Goal: Task Accomplishment & Management: Manage account settings

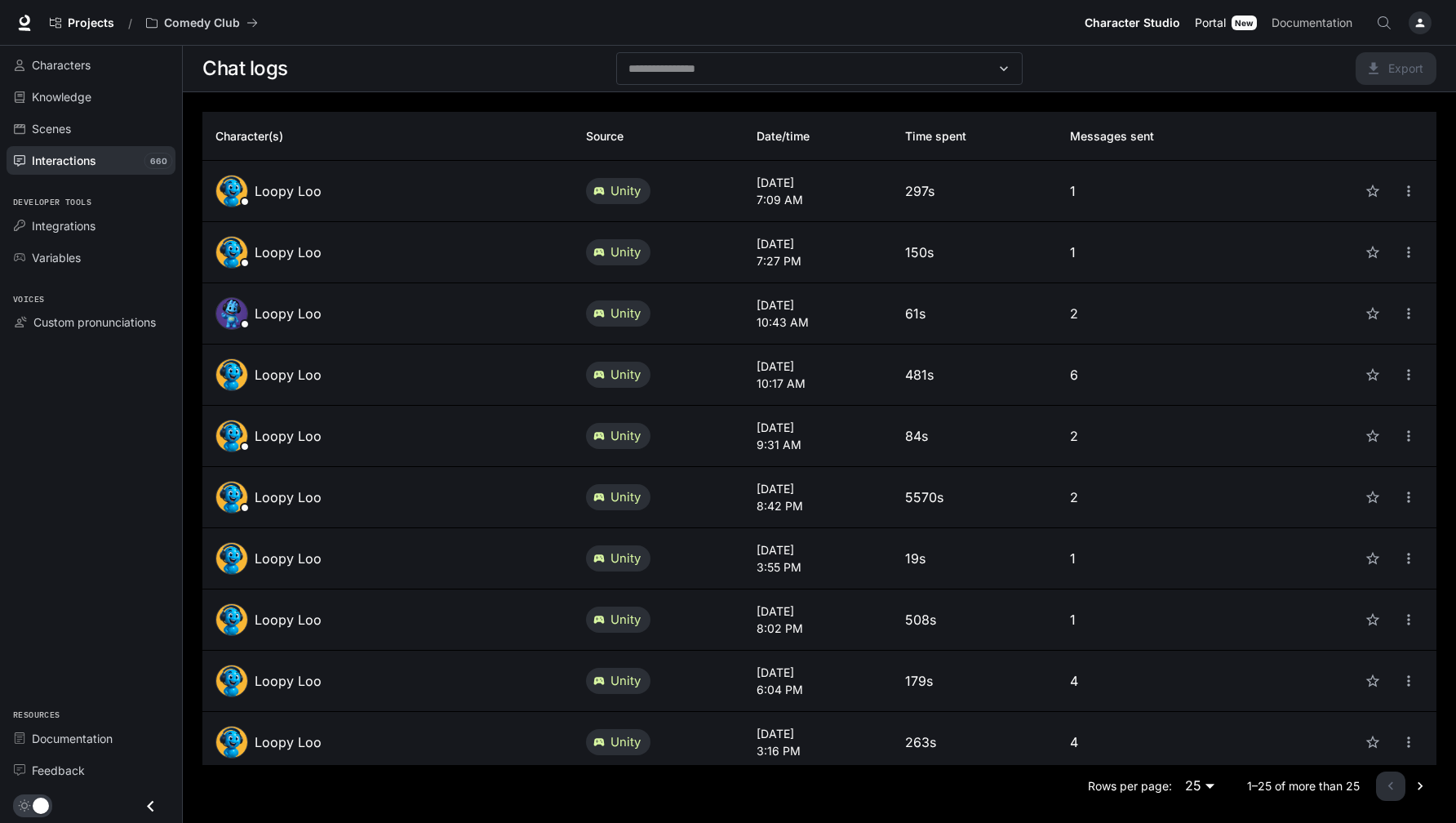
click at [1213, 20] on span "Portal" at bounding box center [1210, 23] width 31 height 20
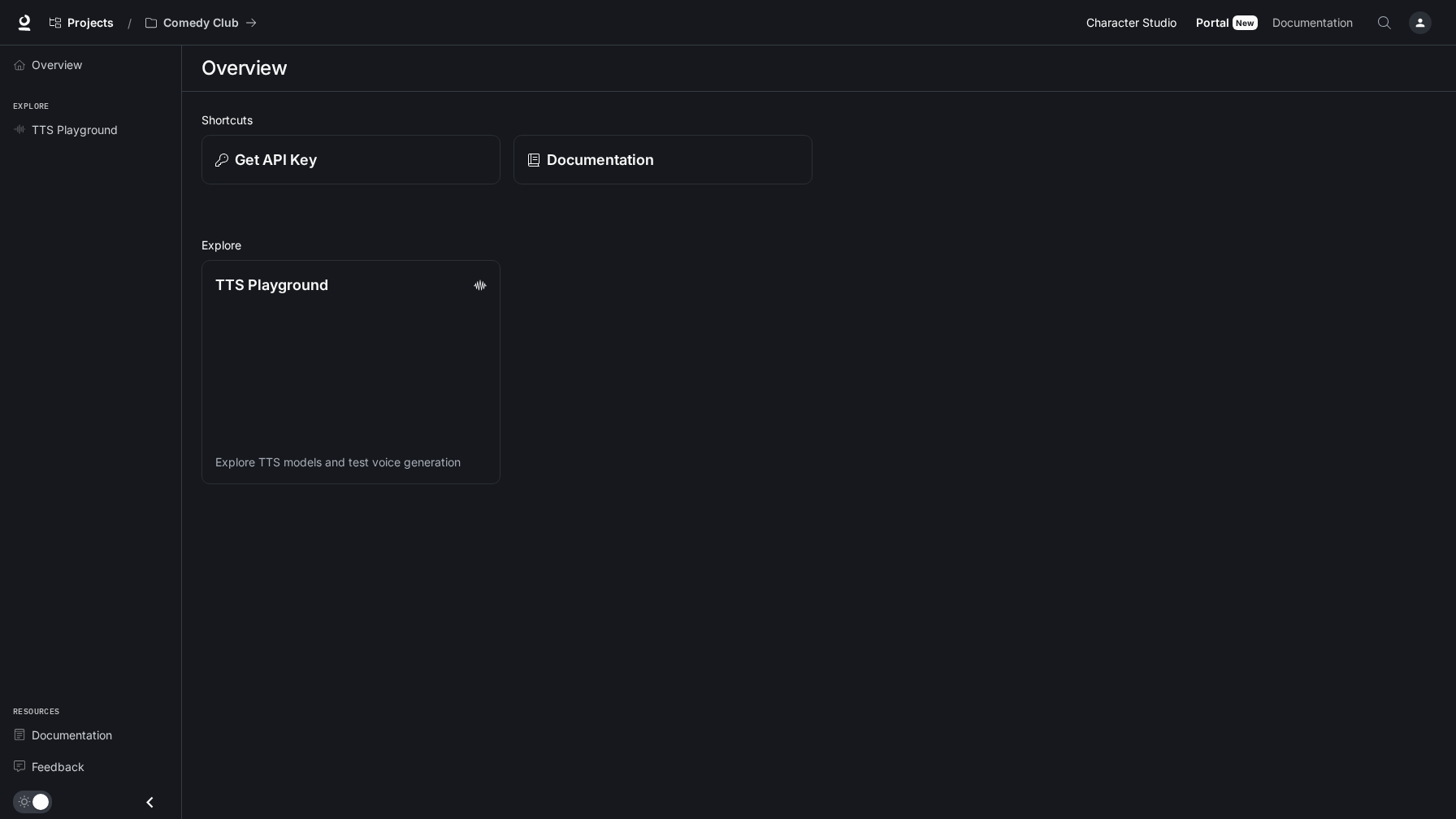
click at [1136, 21] on span "Character Studio" at bounding box center [1130, 23] width 90 height 20
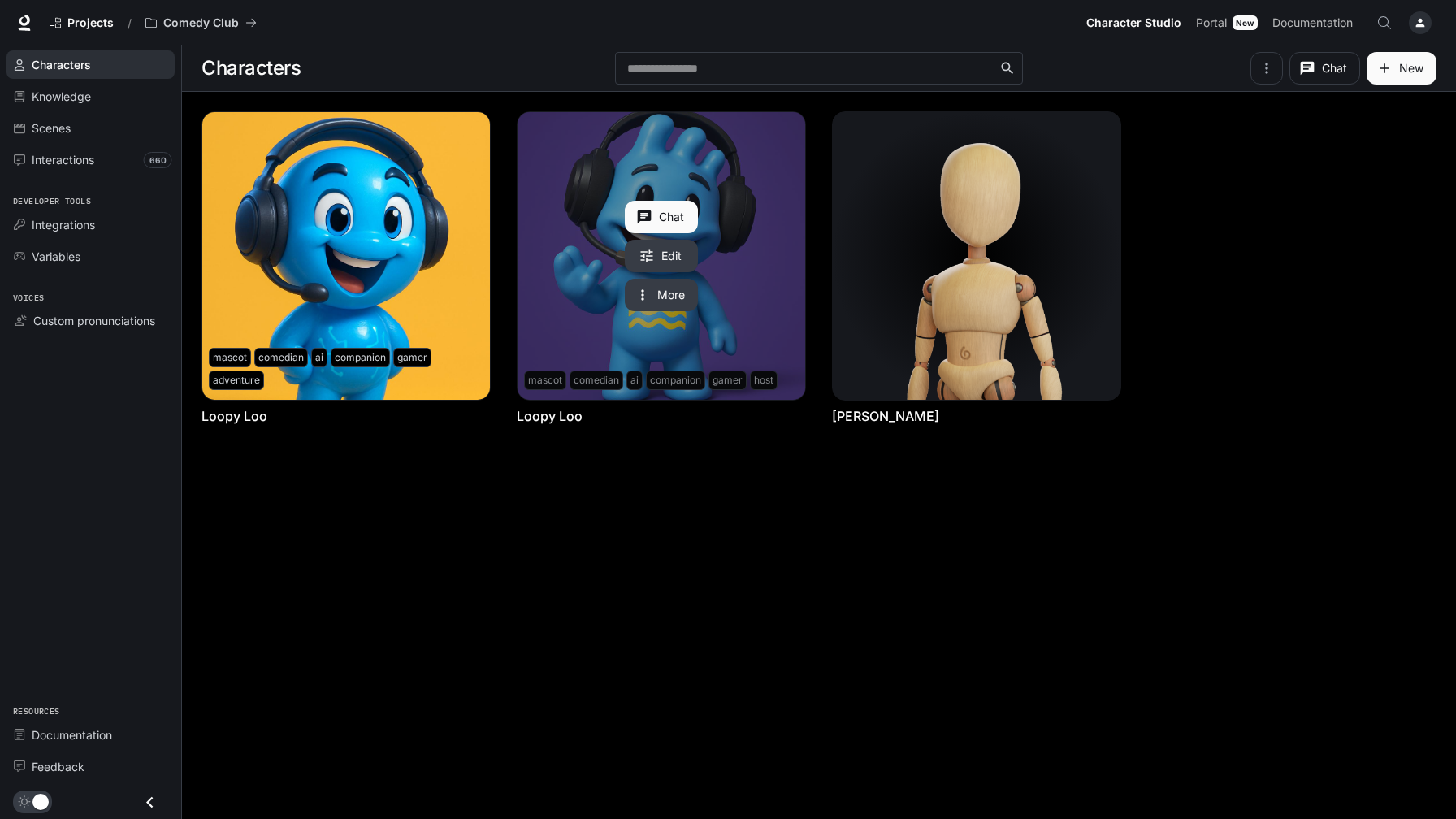
click at [667, 260] on link "Edit" at bounding box center [661, 256] width 73 height 32
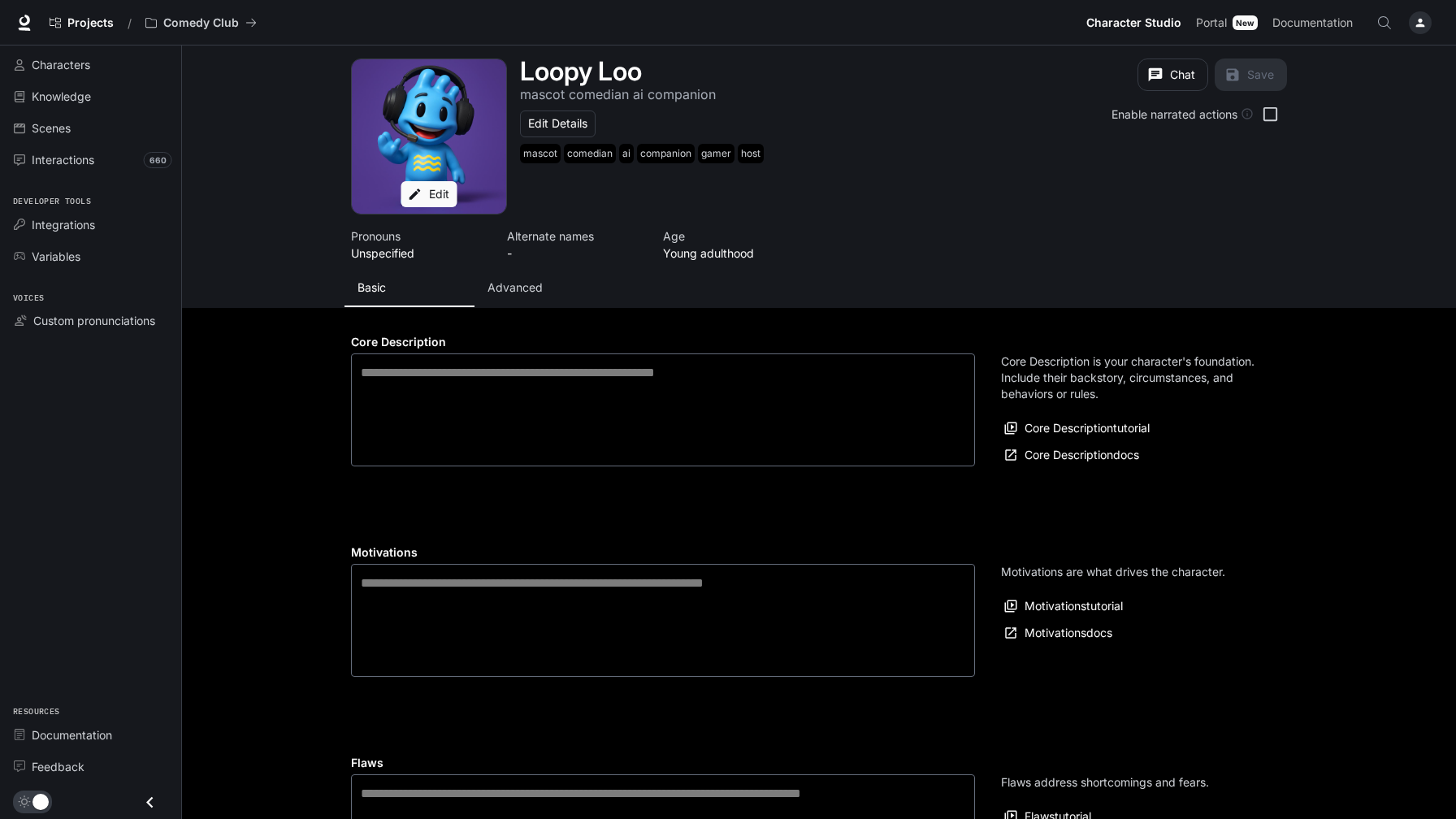
type textarea "**********"
type input "*"
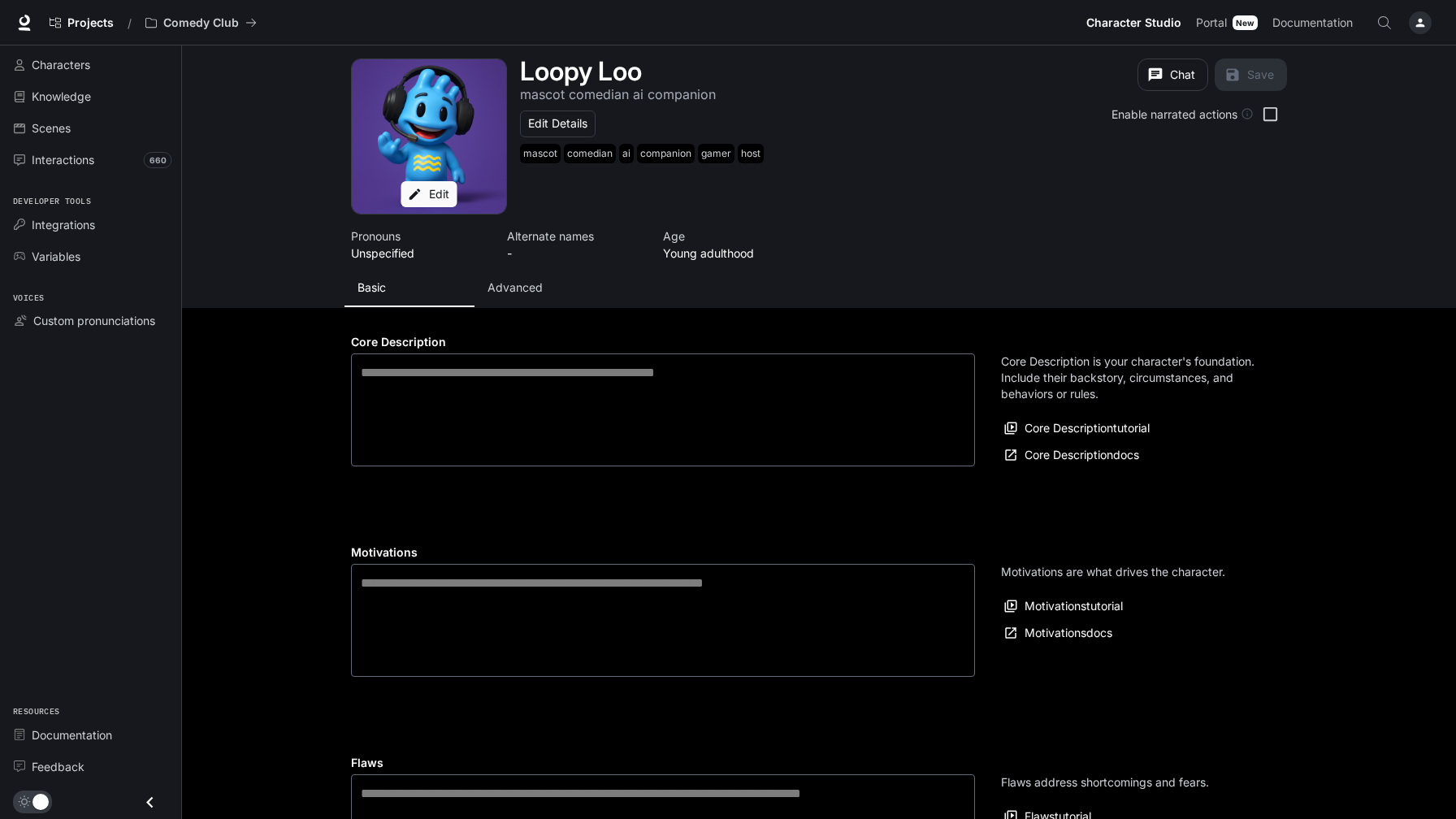
type input "*"
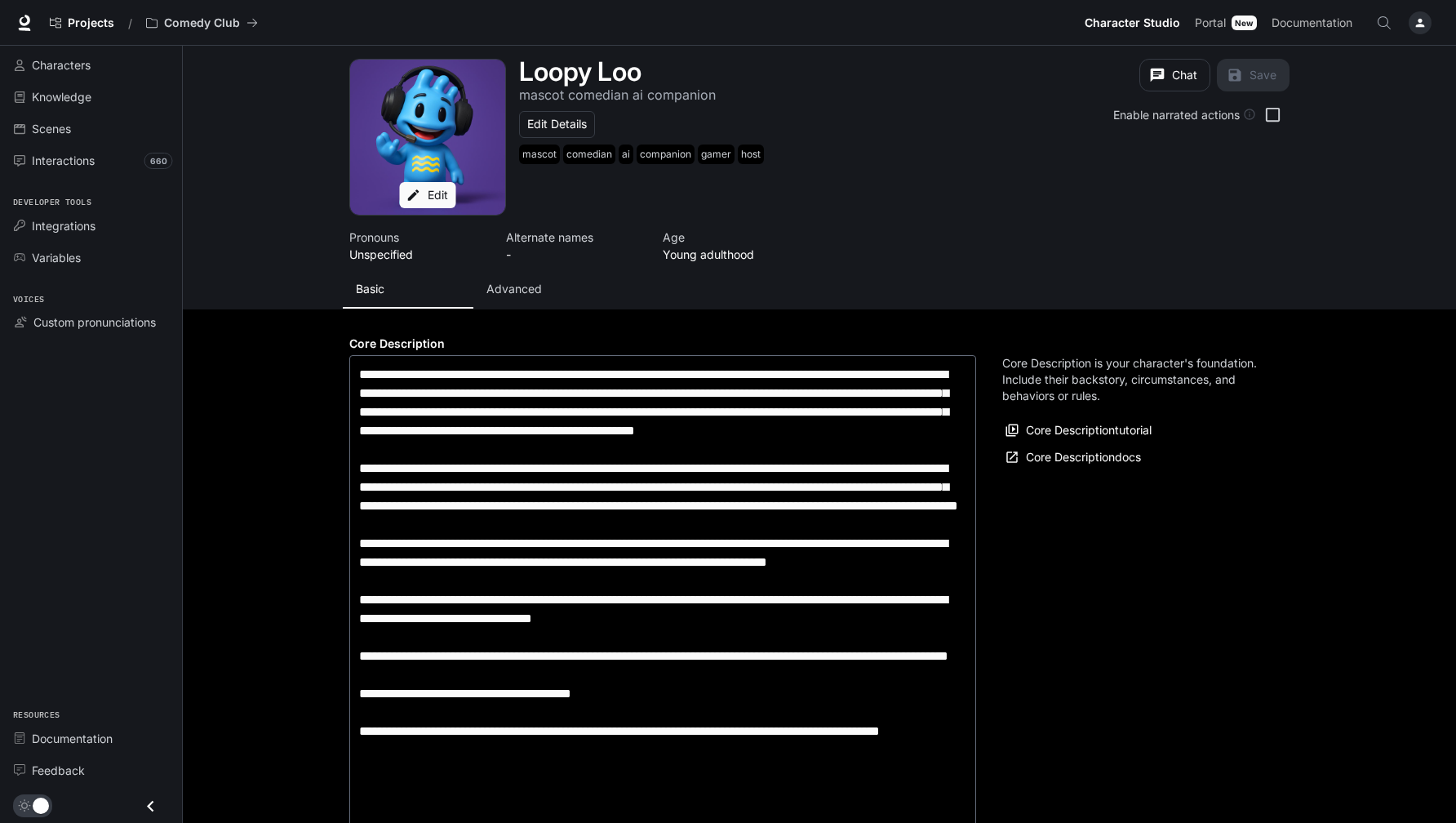
type input "**********"
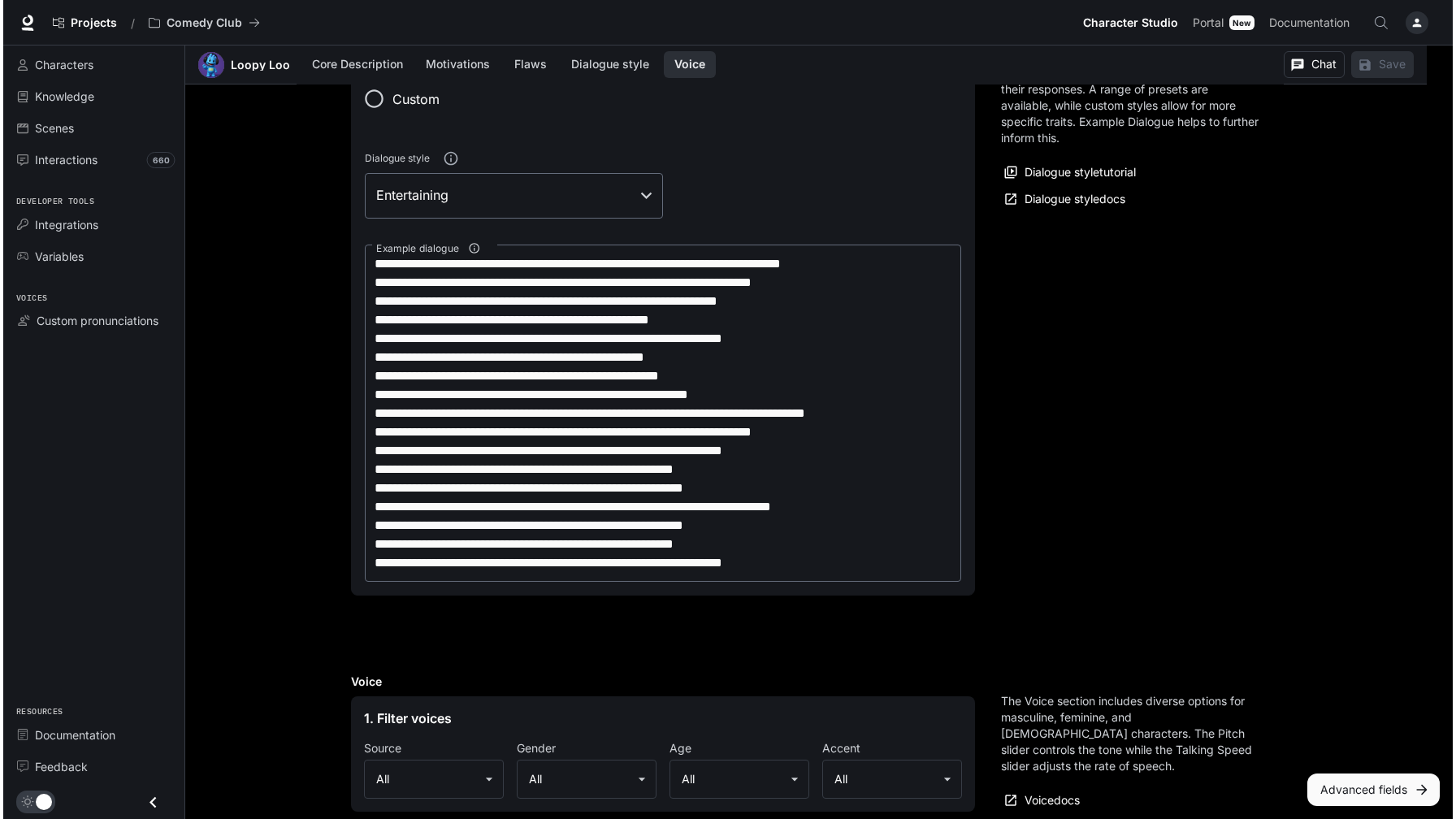
scroll to position [1966, 0]
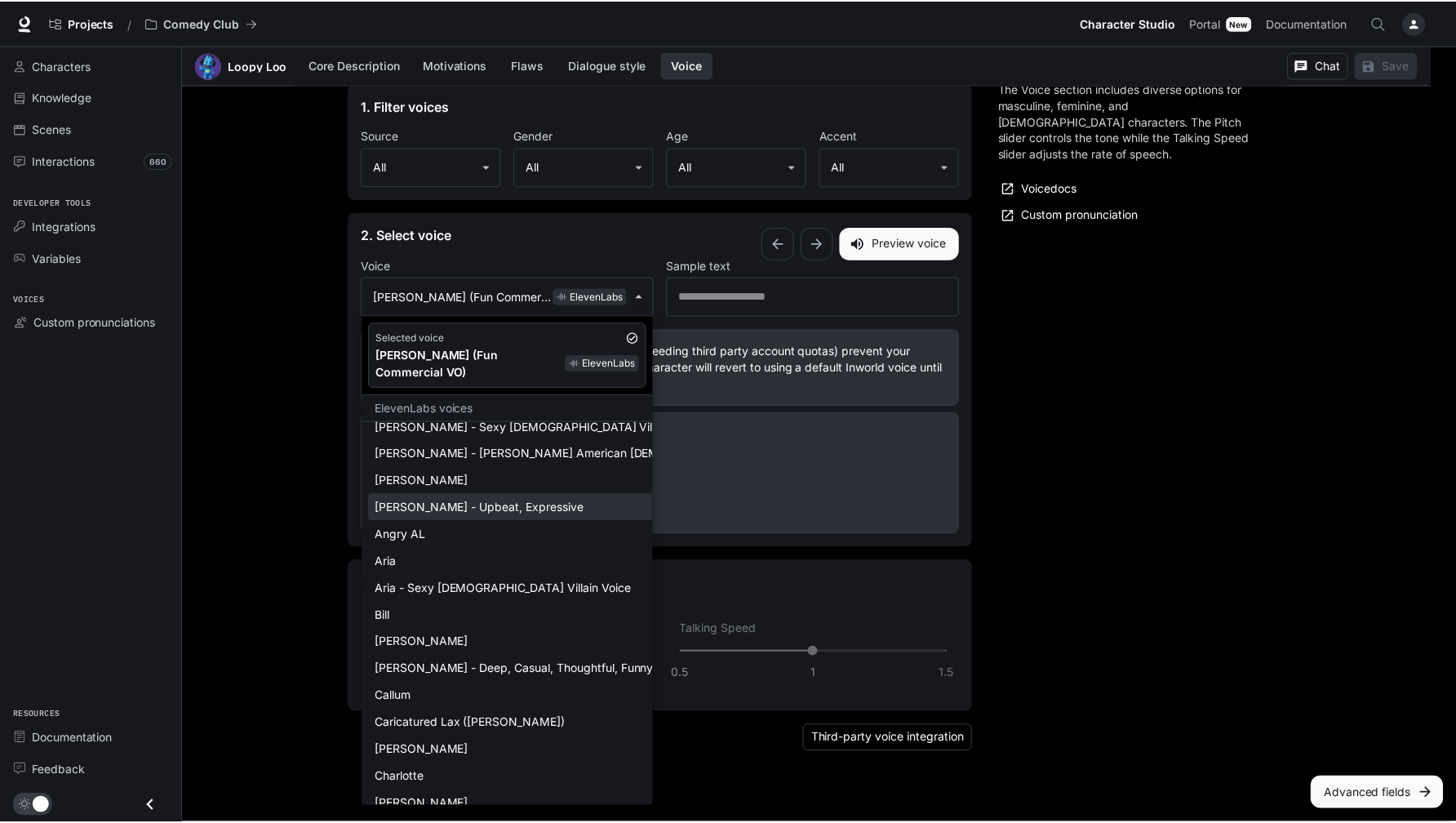
scroll to position [0, 0]
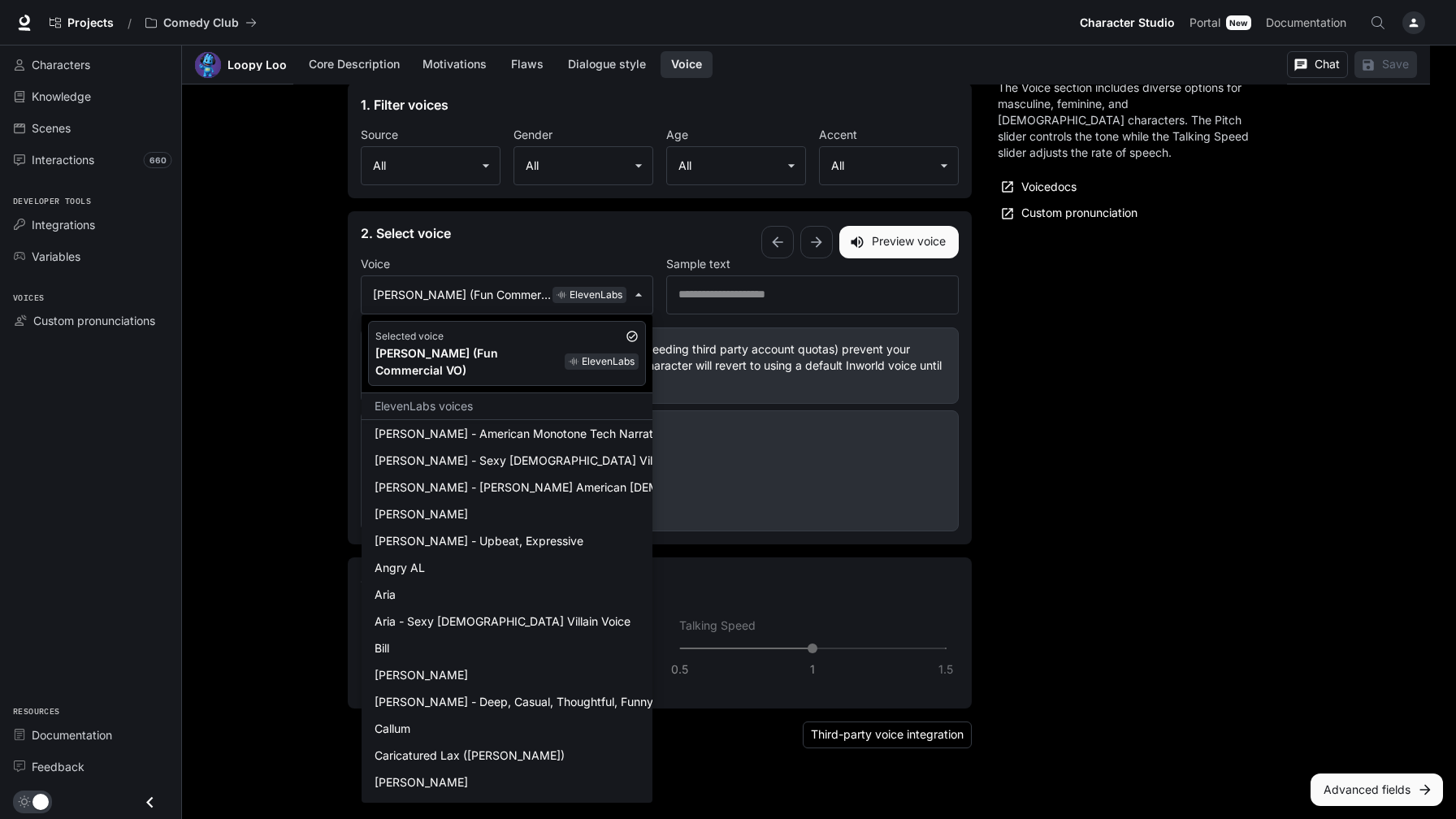
click at [1083, 415] on div at bounding box center [728, 409] width 1456 height 819
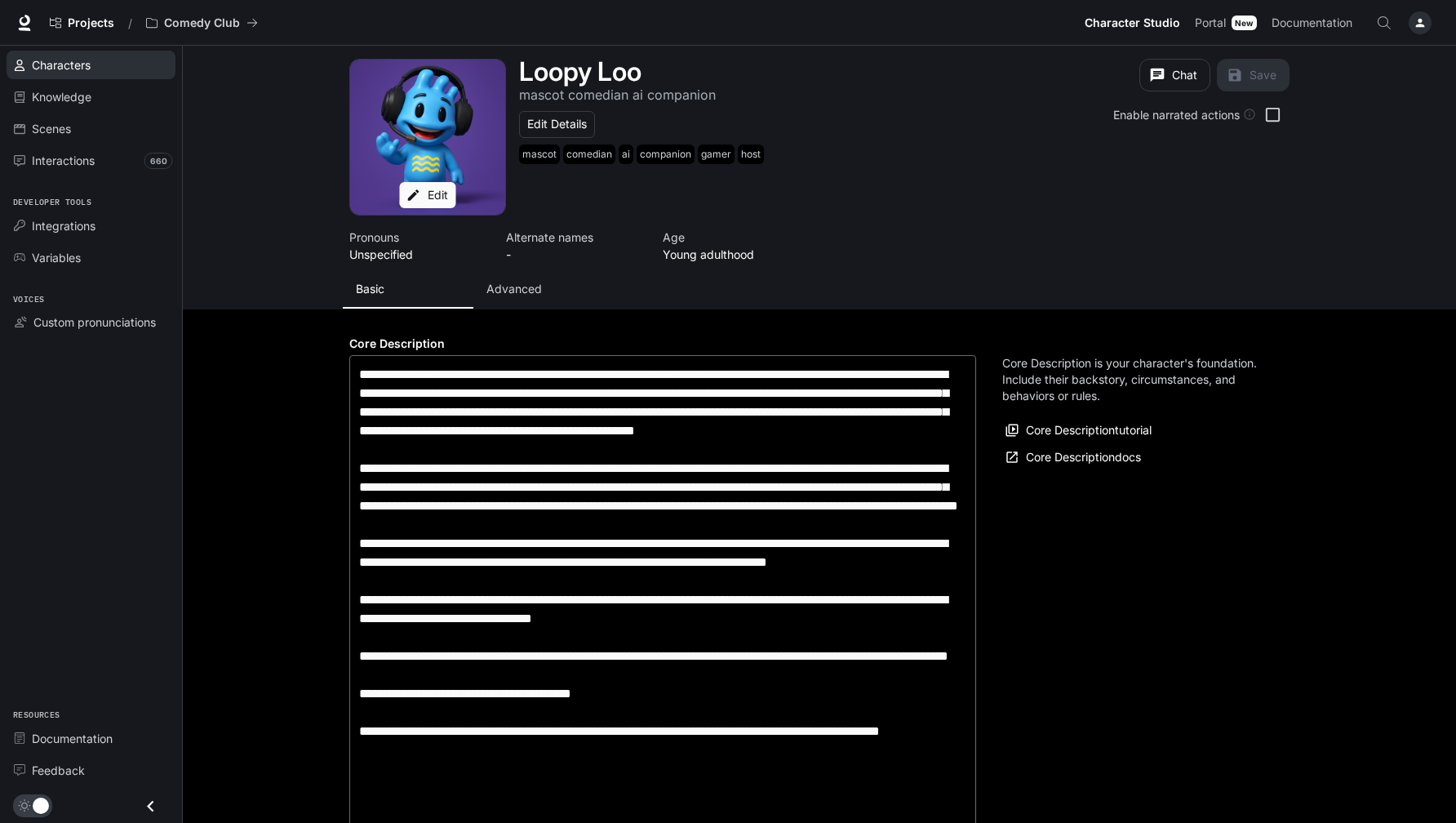
click at [63, 61] on span "Characters" at bounding box center [61, 65] width 59 height 17
